Goal: Entertainment & Leisure: Consume media (video, audio)

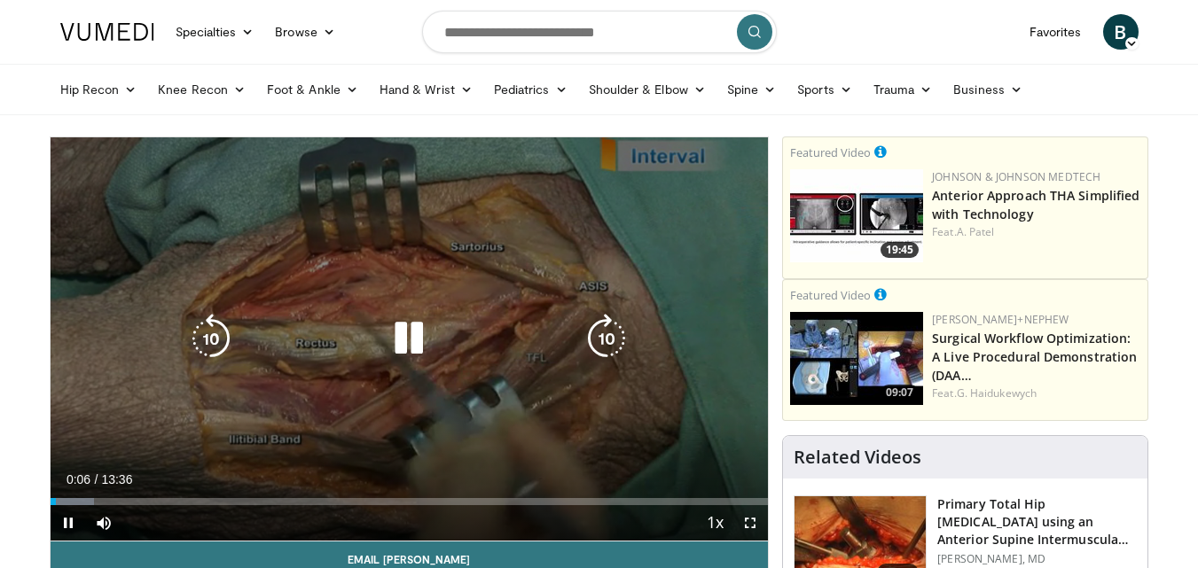
click at [522, 304] on div "10 seconds Tap to unmute" at bounding box center [410, 338] width 718 height 403
click at [423, 324] on icon "Video Player" at bounding box center [409, 339] width 50 height 50
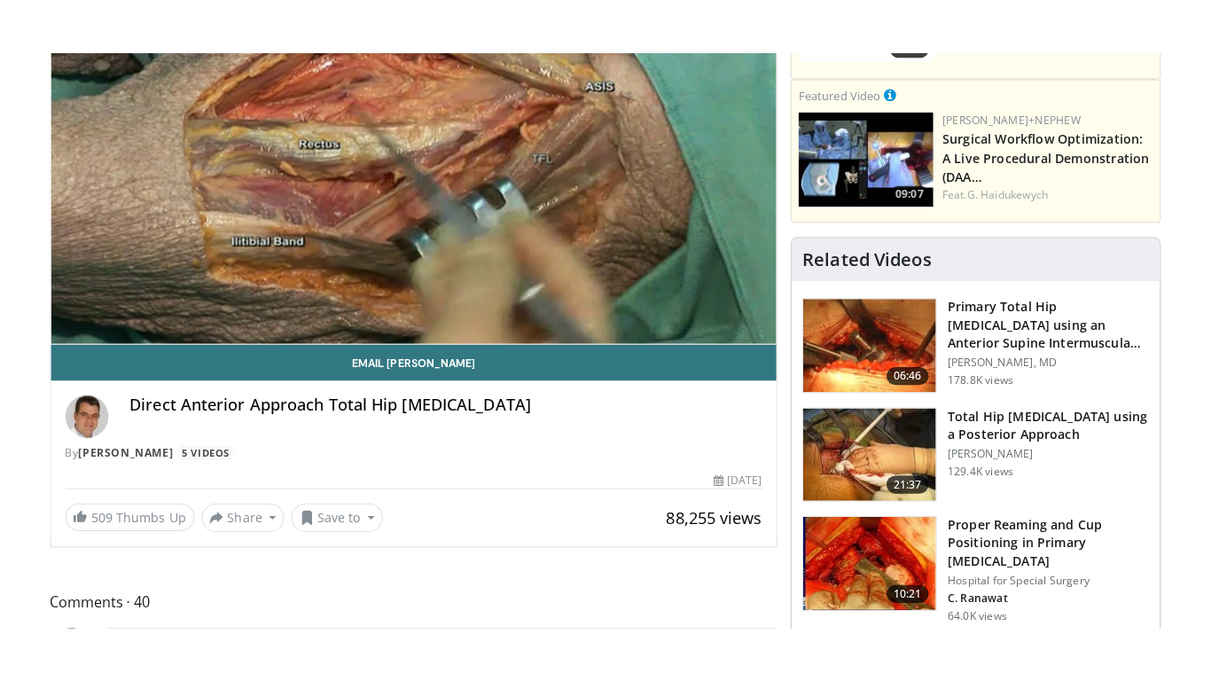
scroll to position [266, 0]
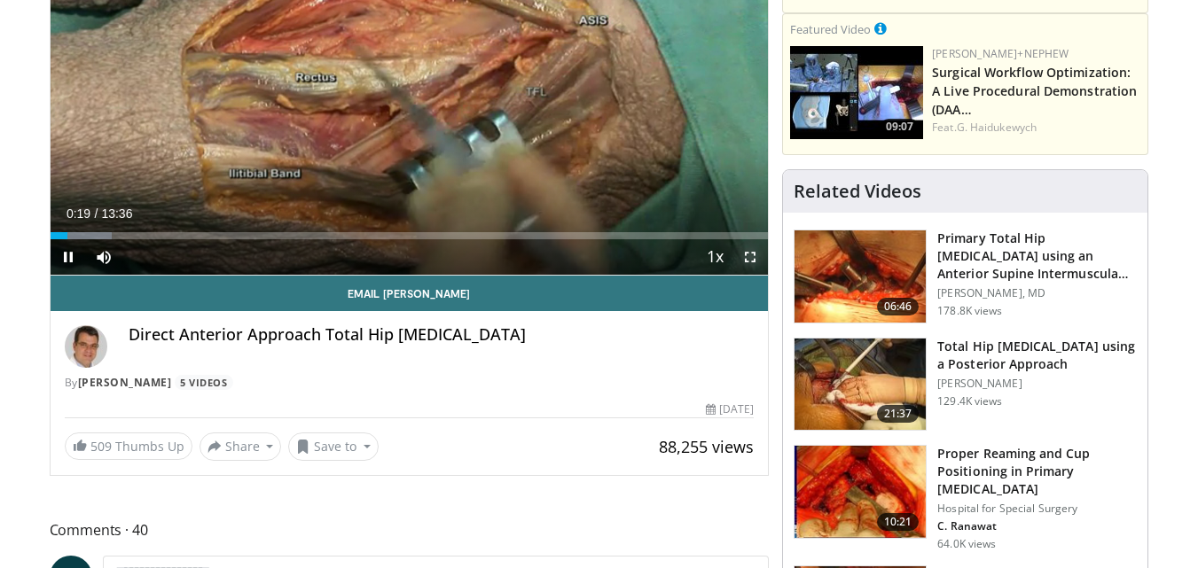
click at [748, 259] on span "Video Player" at bounding box center [749, 256] width 35 height 35
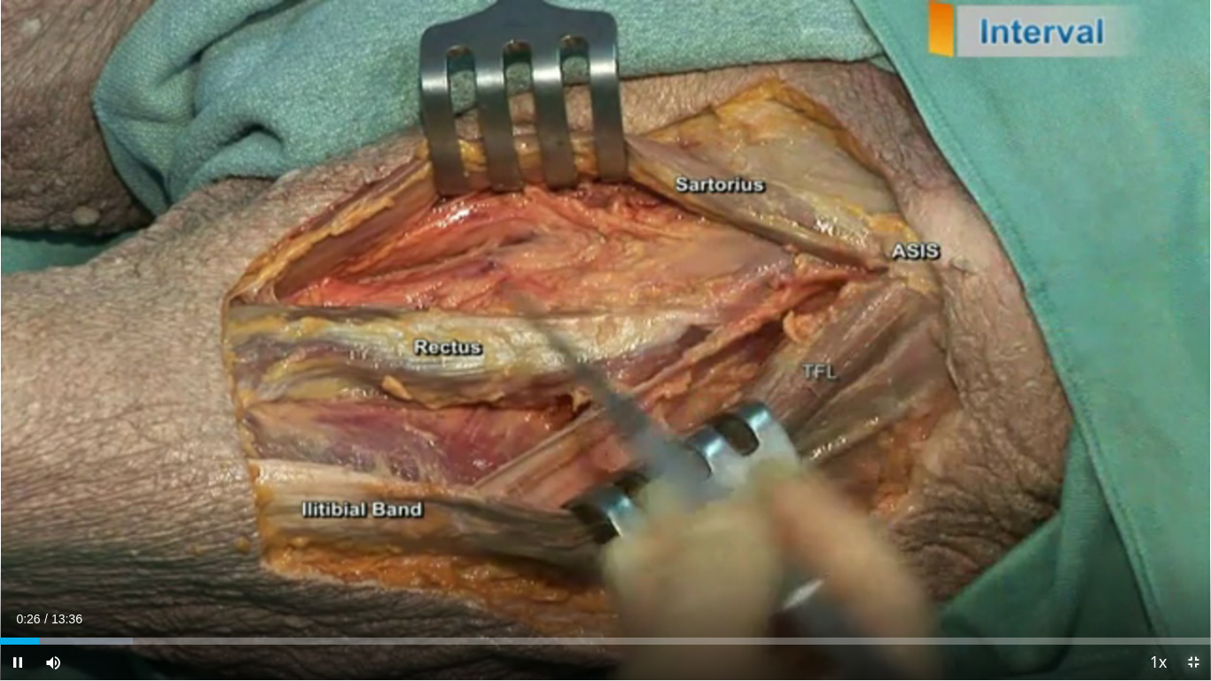
click at [1194, 567] on span "Video Player" at bounding box center [1192, 661] width 35 height 35
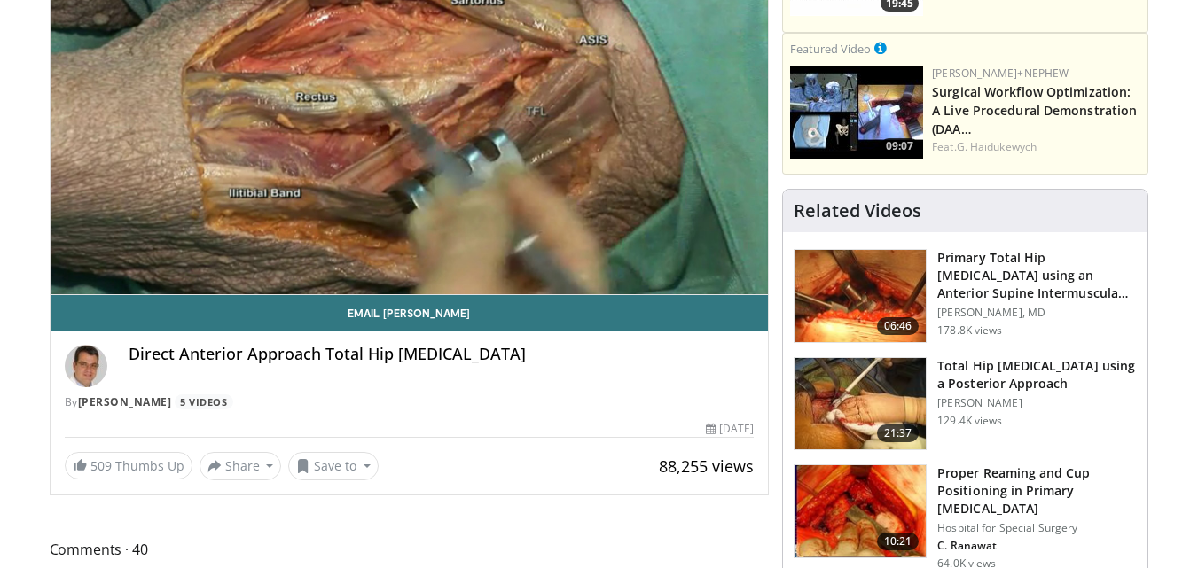
scroll to position [137, 0]
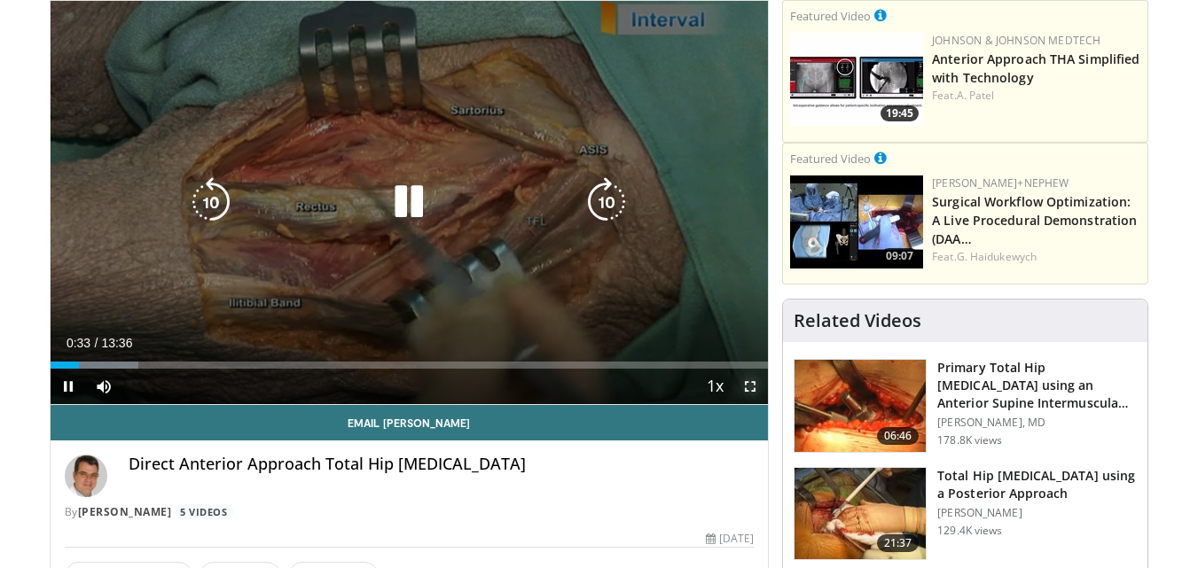
click at [746, 388] on span "Video Player" at bounding box center [749, 386] width 35 height 35
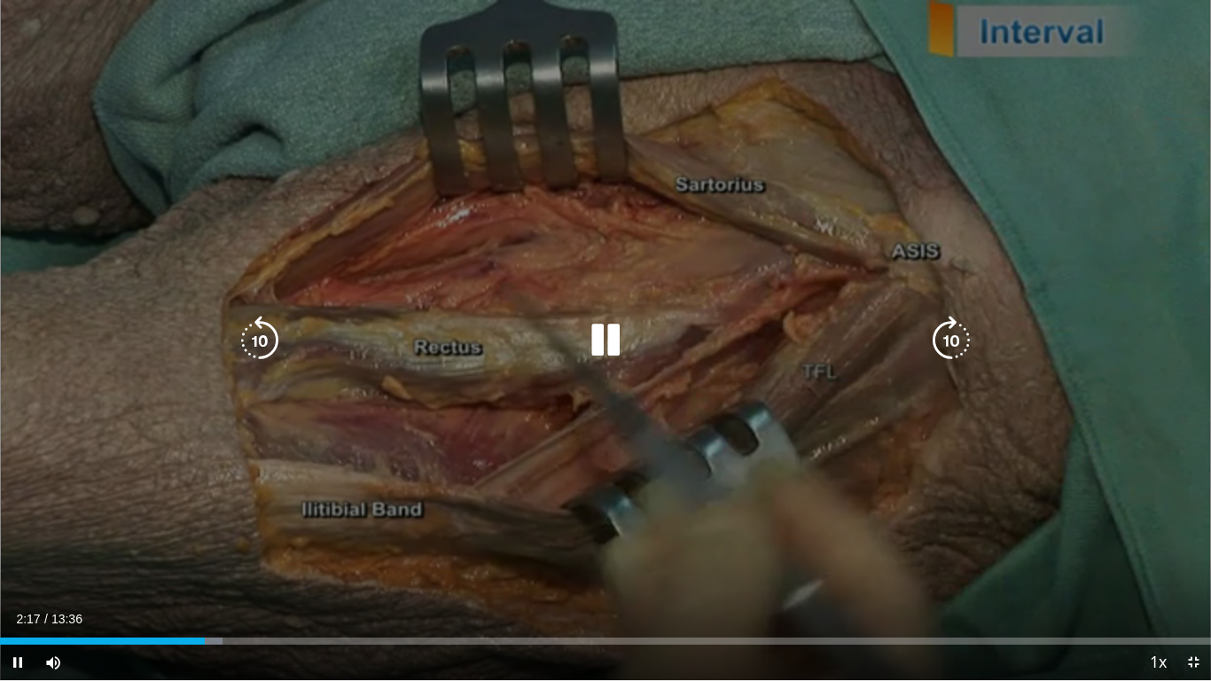
click at [256, 328] on icon "Video Player" at bounding box center [260, 341] width 50 height 50
click at [251, 327] on icon "Video Player" at bounding box center [260, 341] width 50 height 50
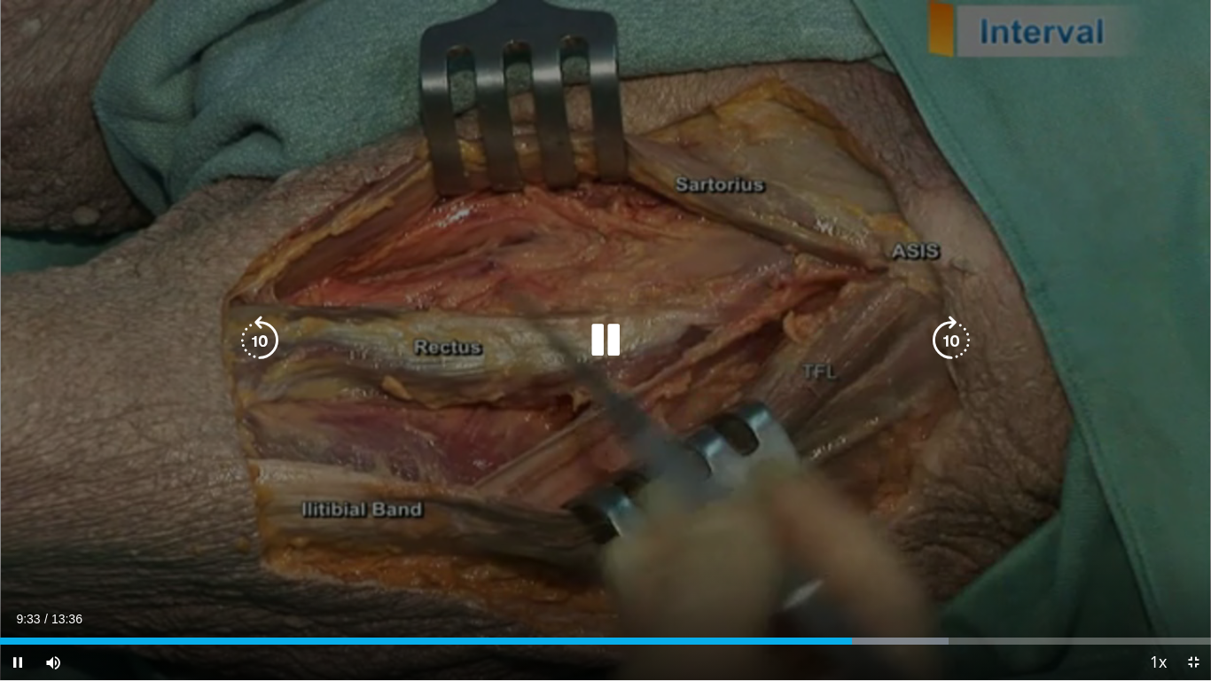
click at [945, 346] on icon "Video Player" at bounding box center [951, 341] width 50 height 50
click at [943, 346] on icon "Video Player" at bounding box center [951, 341] width 50 height 50
click at [940, 344] on icon "Video Player" at bounding box center [951, 341] width 50 height 50
click at [939, 343] on icon "Video Player" at bounding box center [951, 341] width 50 height 50
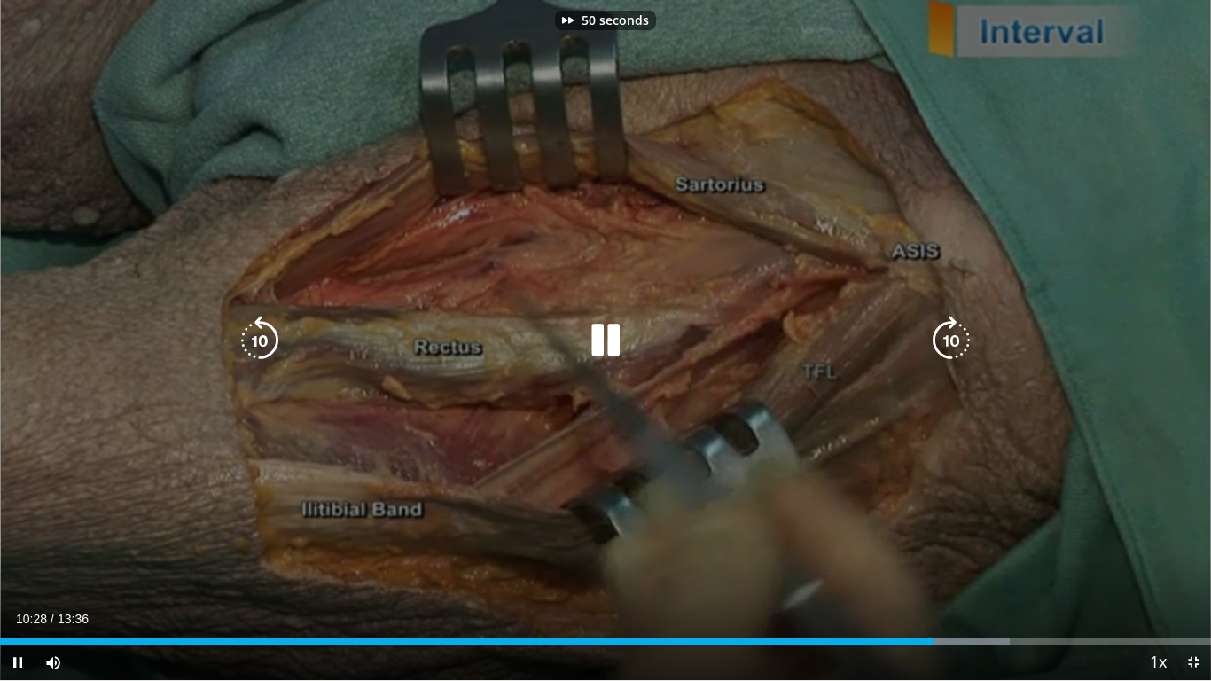
click at [945, 339] on icon "Video Player" at bounding box center [951, 341] width 50 height 50
click at [248, 336] on icon "Video Player" at bounding box center [260, 341] width 50 height 50
click at [943, 339] on icon "Video Player" at bounding box center [951, 341] width 50 height 50
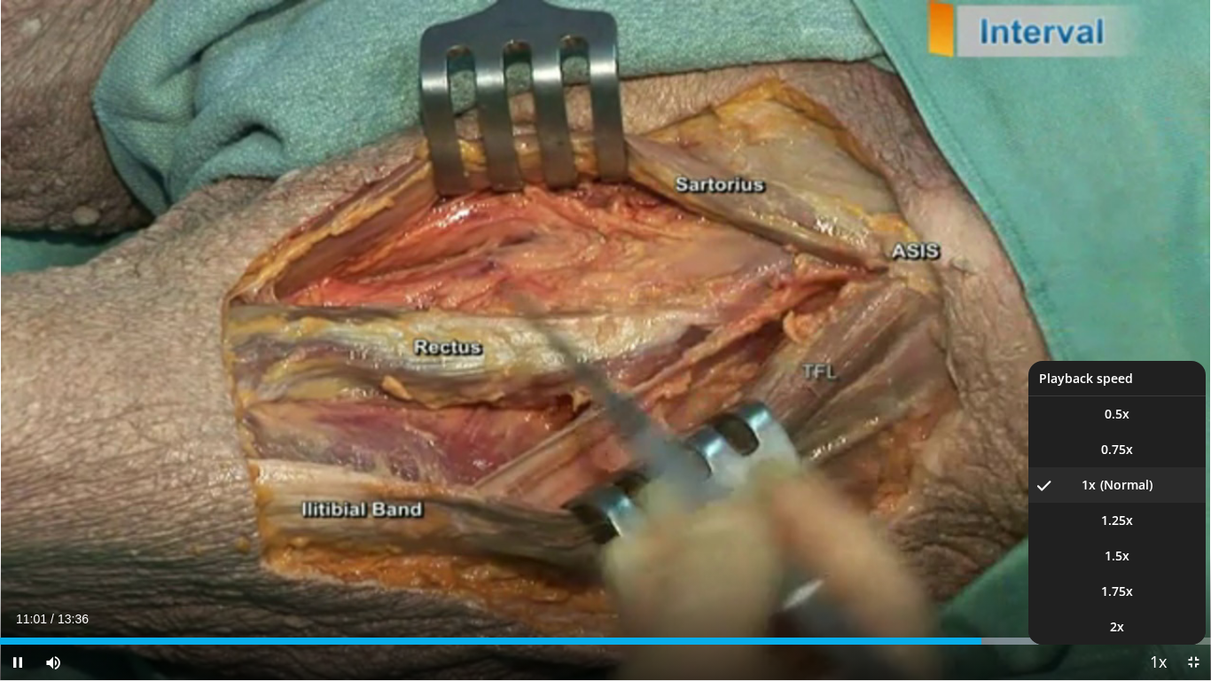
click at [1162, 567] on span "Video Player" at bounding box center [1157, 662] width 25 height 35
click at [1135, 567] on li "2x" at bounding box center [1116, 626] width 177 height 35
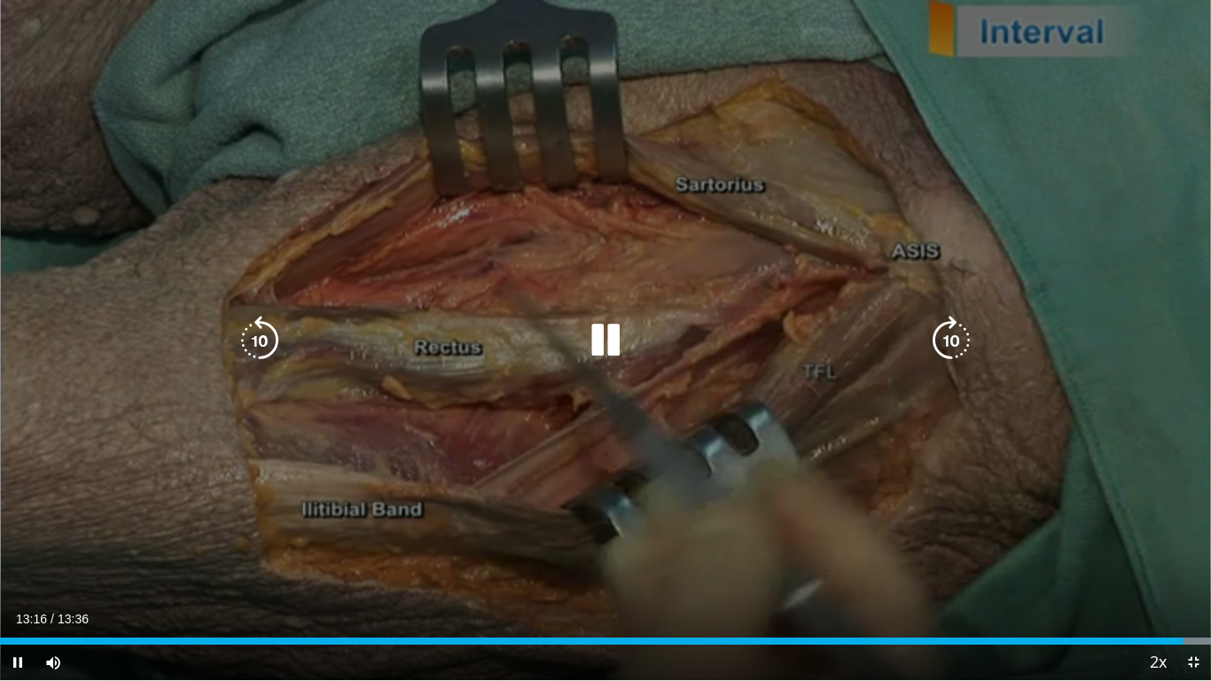
click at [619, 340] on icon "Video Player" at bounding box center [606, 341] width 50 height 50
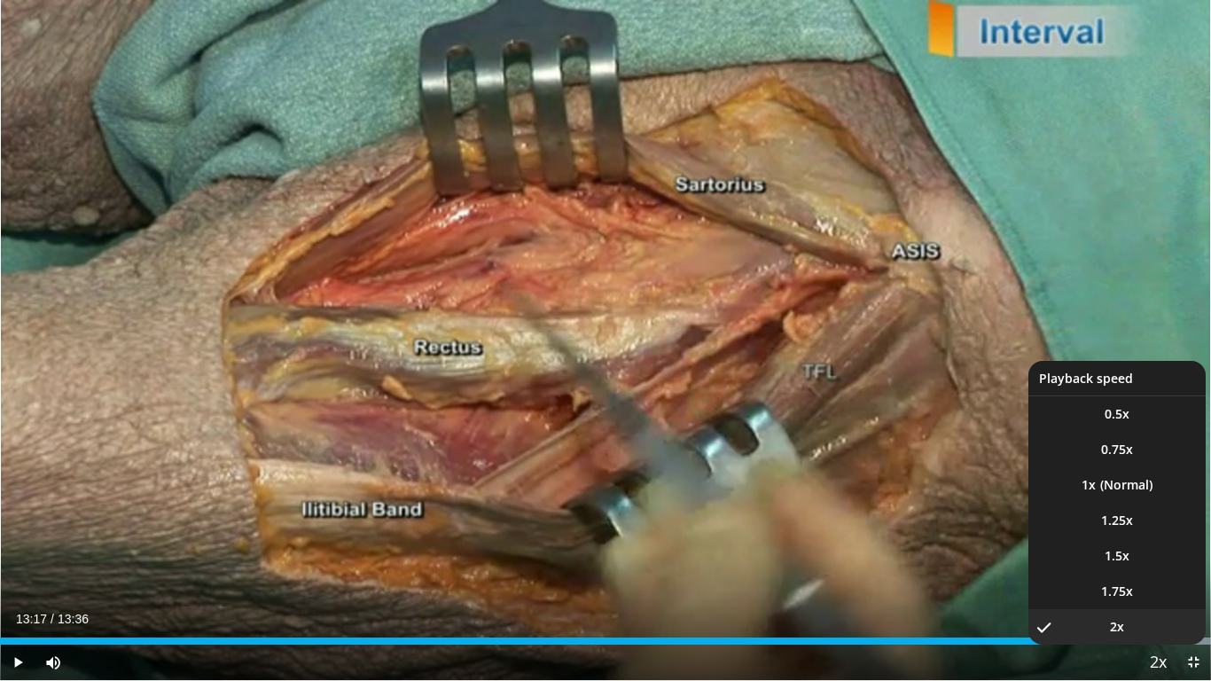
click at [1148, 567] on span "Video Player" at bounding box center [1157, 662] width 25 height 35
click at [1128, 500] on li "1x" at bounding box center [1116, 484] width 177 height 35
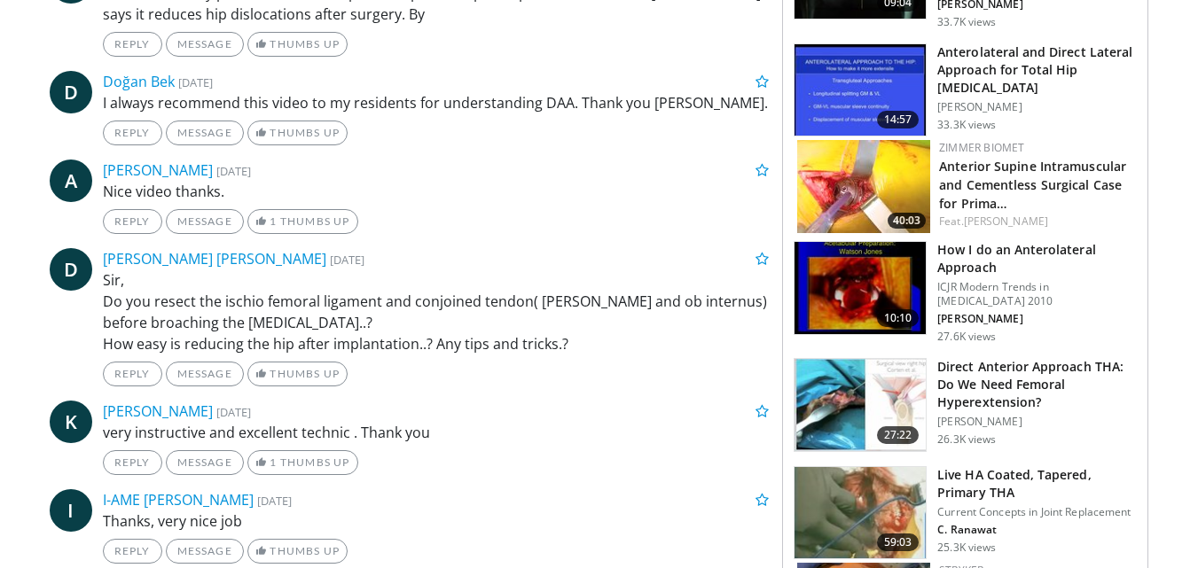
scroll to position [1236, 0]
